Goal: Task Accomplishment & Management: Complete application form

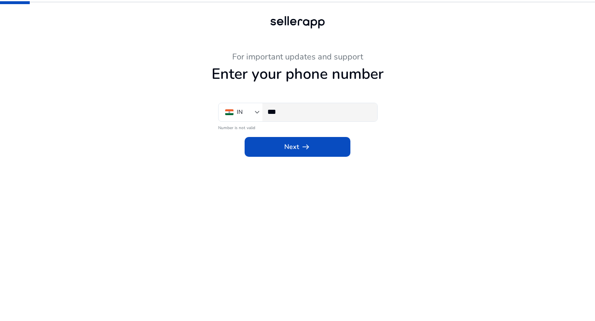
click at [313, 113] on input "***" at bounding box center [318, 111] width 103 height 9
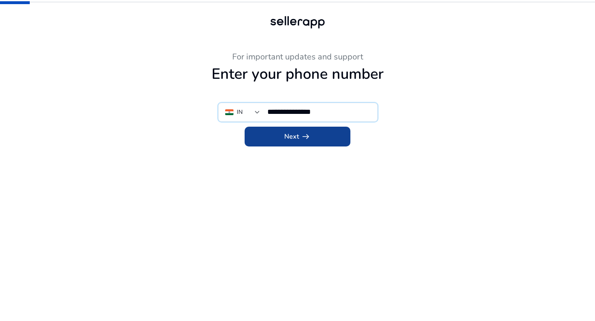
type input "**********"
click at [327, 137] on span at bounding box center [298, 137] width 106 height 20
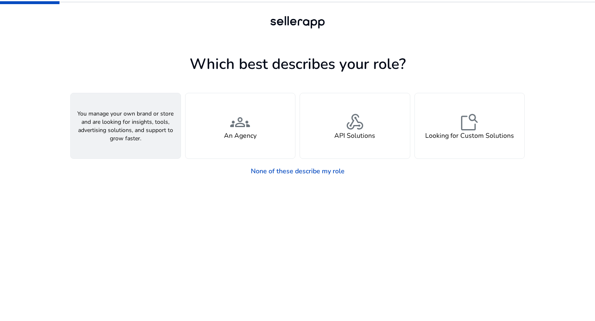
click at [119, 142] on div "person A Seller" at bounding box center [126, 125] width 110 height 65
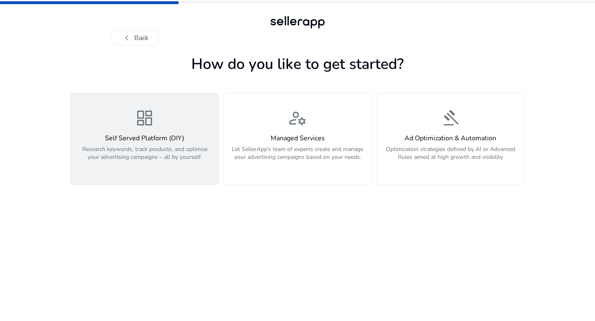
click at [166, 141] on h4 "Self Served Platform (DIY)" at bounding box center [145, 139] width 138 height 8
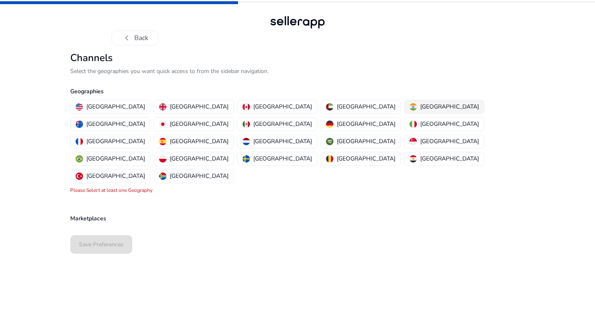
click at [404, 101] on button "[GEOGRAPHIC_DATA]" at bounding box center [443, 106] width 79 height 13
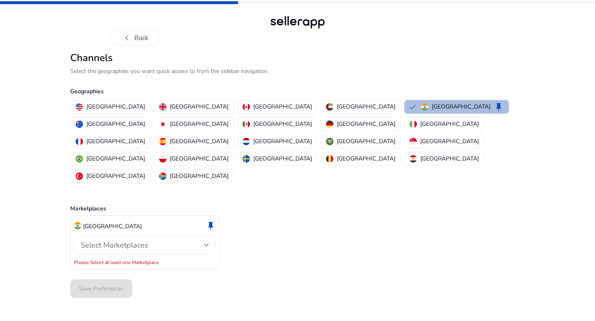
click at [163, 241] on div "Select Marketplaces" at bounding box center [142, 245] width 123 height 9
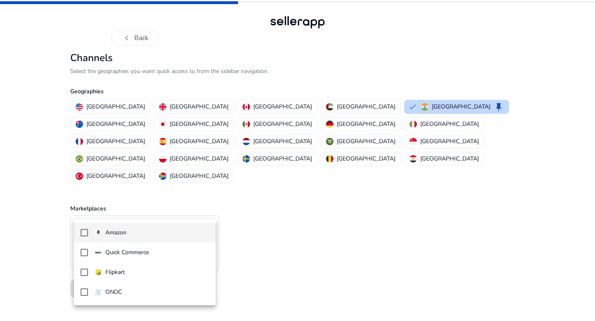
click at [163, 207] on div at bounding box center [297, 160] width 595 height 321
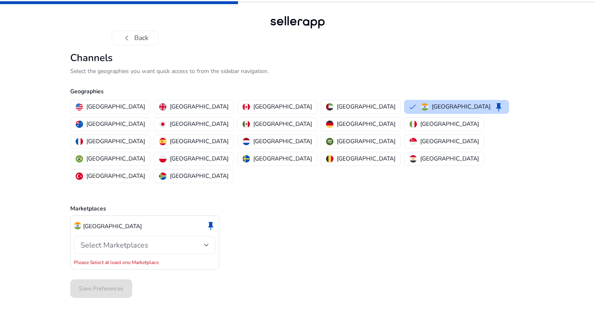
click at [163, 241] on div "Select Marketplaces" at bounding box center [142, 245] width 123 height 9
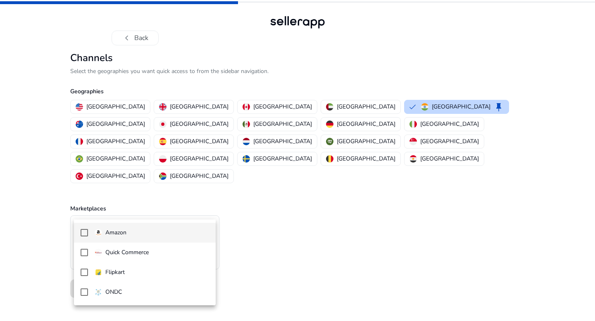
click at [165, 240] on mat-option "Amazon" at bounding box center [145, 233] width 142 height 20
click at [291, 231] on div at bounding box center [297, 160] width 595 height 321
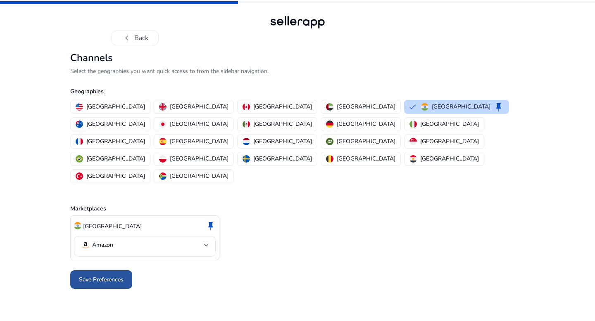
click at [80, 275] on span "Save Preferences" at bounding box center [101, 279] width 45 height 9
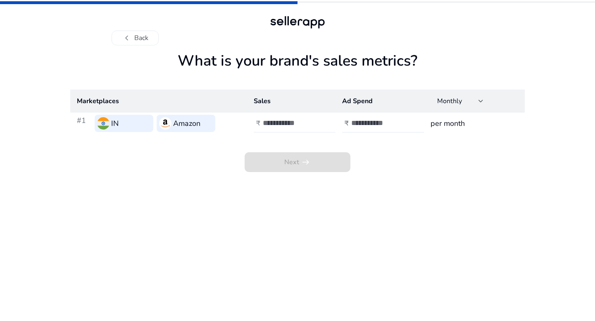
click at [255, 118] on div "₹" at bounding box center [295, 123] width 83 height 18
click at [259, 120] on h4 "₹" at bounding box center [258, 124] width 4 height 8
type input "*"
click at [344, 124] on h4 "₹" at bounding box center [346, 124] width 4 height 8
type input "*"
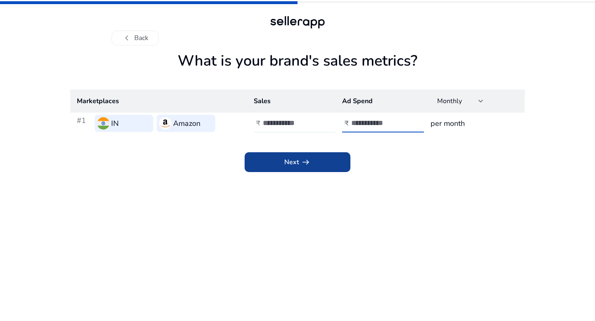
click at [309, 158] on span "arrow_right_alt" at bounding box center [306, 162] width 10 height 10
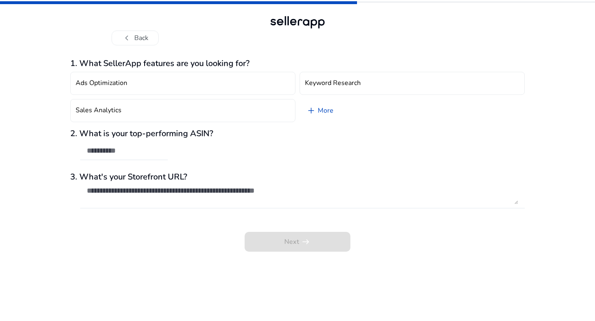
click at [295, 236] on div "Next arrow_right_alt" at bounding box center [297, 236] width 454 height 31
click at [146, 155] on div at bounding box center [124, 151] width 74 height 18
click at [182, 195] on textarea at bounding box center [302, 195] width 431 height 18
